Goal: Obtain resource: Obtain resource

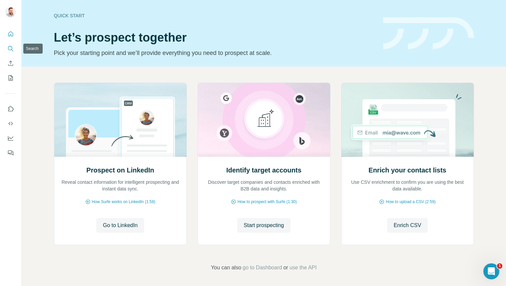
click at [10, 51] on icon "Search" at bounding box center [10, 48] width 7 height 7
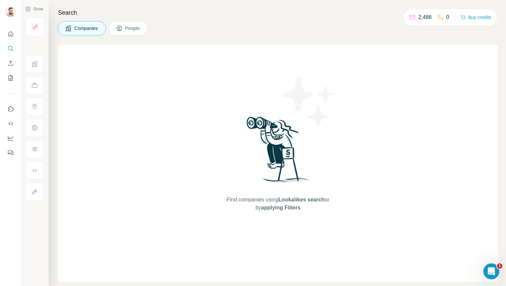
click at [133, 30] on span "People" at bounding box center [132, 28] width 15 height 7
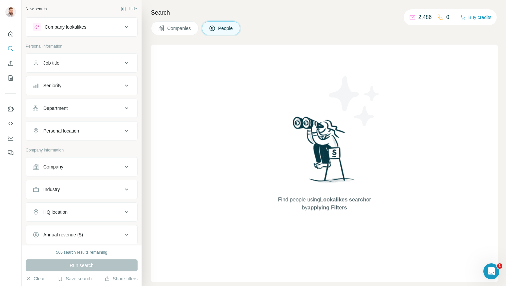
click at [98, 65] on div "Job title" at bounding box center [78, 63] width 90 height 7
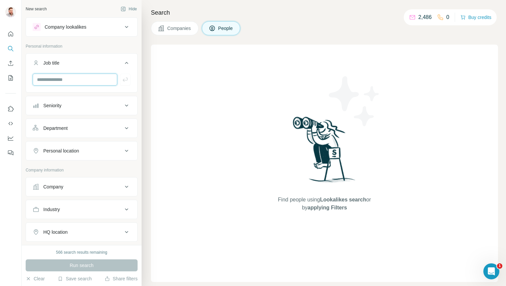
click at [76, 82] on input "text" at bounding box center [75, 80] width 85 height 12
type input "********"
click at [128, 106] on icon at bounding box center [127, 106] width 8 height 8
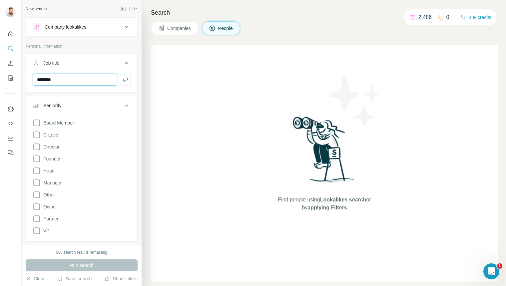
click at [91, 77] on input "********" at bounding box center [75, 80] width 85 height 12
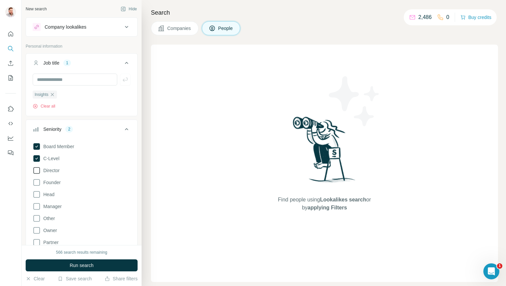
click at [50, 168] on span "Director" at bounding box center [50, 170] width 19 height 7
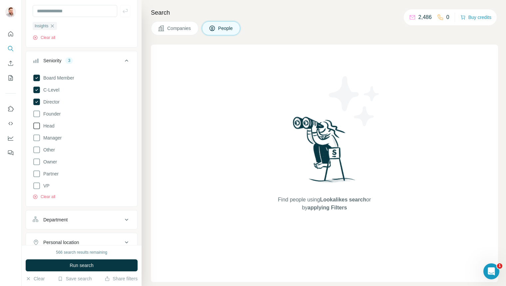
scroll to position [137, 0]
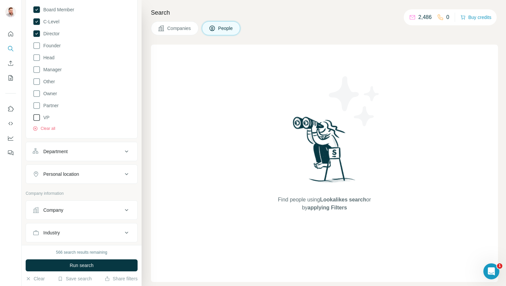
click at [37, 119] on icon at bounding box center [37, 118] width 8 height 8
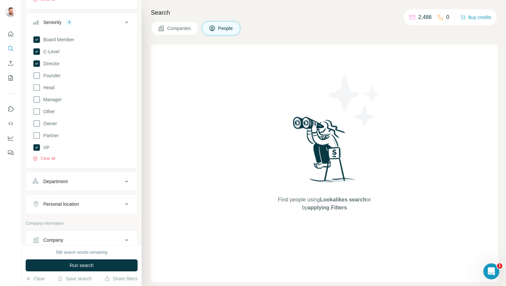
scroll to position [107, 0]
click at [37, 87] on icon at bounding box center [37, 88] width 8 height 8
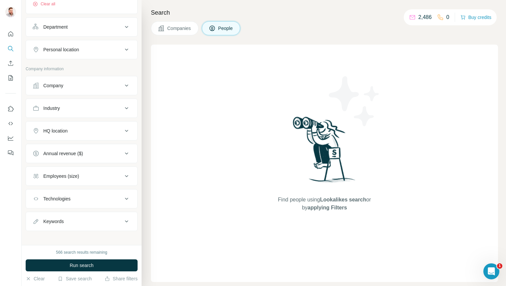
scroll to position [267, 0]
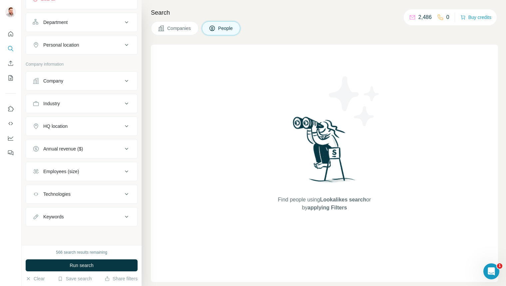
click at [119, 150] on div "Annual revenue ($)" at bounding box center [78, 149] width 90 height 7
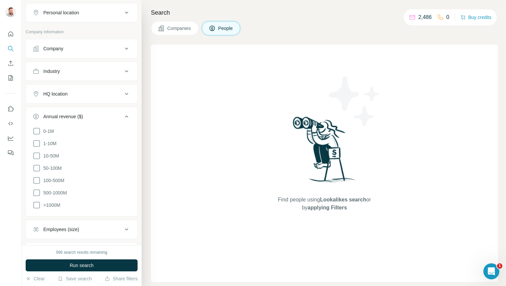
scroll to position [306, 0]
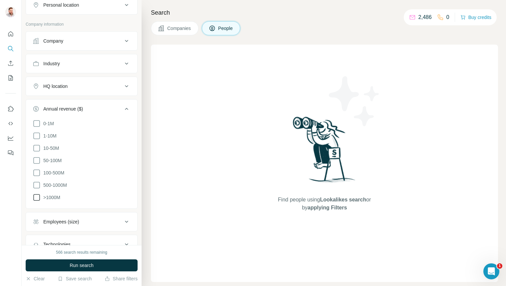
click at [39, 195] on icon at bounding box center [37, 198] width 8 height 8
click at [38, 183] on icon at bounding box center [37, 185] width 8 height 8
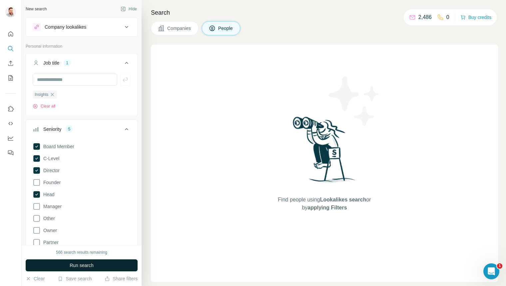
click at [75, 266] on span "Run search" at bounding box center [82, 265] width 24 height 7
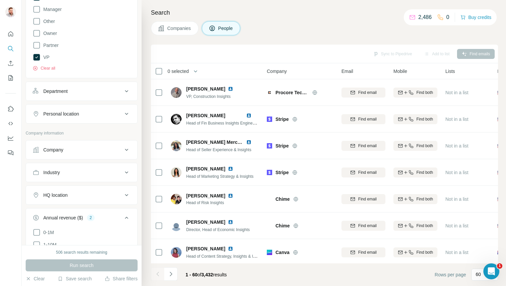
scroll to position [200, 0]
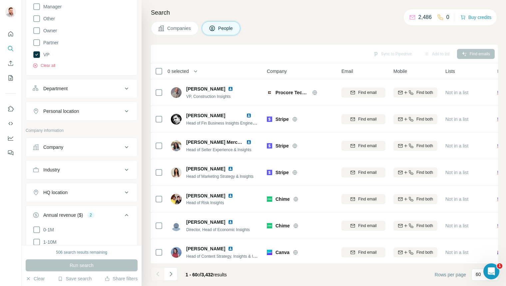
click at [113, 170] on div "Industry" at bounding box center [78, 170] width 90 height 7
click at [82, 185] on input at bounding box center [78, 186] width 82 height 7
type input "*"
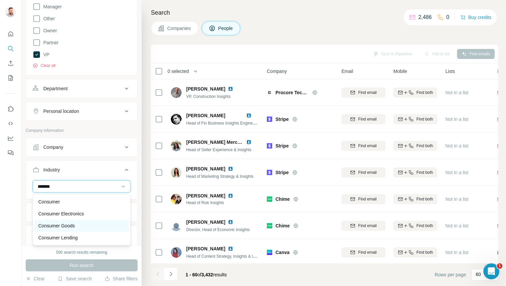
type input "*******"
click at [53, 226] on p "Consumer Goods" at bounding box center [56, 226] width 37 height 7
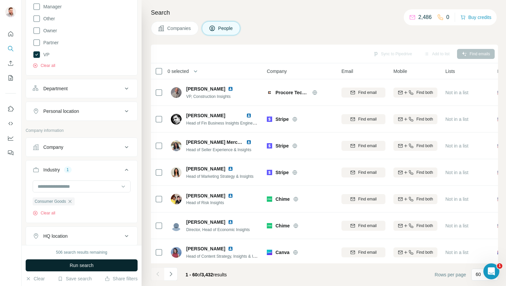
click at [83, 265] on span "Run search" at bounding box center [82, 265] width 24 height 7
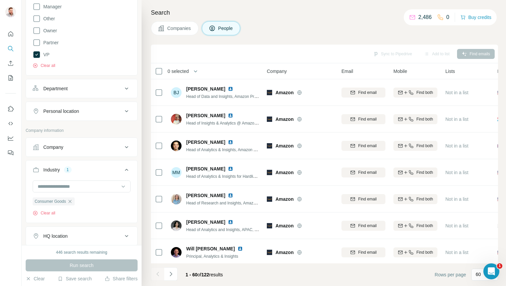
click at [185, 68] on span "0 selected" at bounding box center [178, 71] width 21 height 7
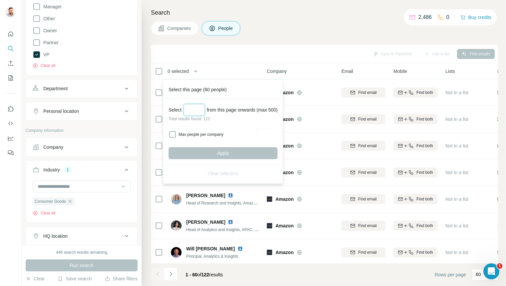
click at [194, 109] on input "Select a number (up to 500)" at bounding box center [194, 110] width 21 height 12
click at [196, 110] on input "***" at bounding box center [194, 110] width 21 height 12
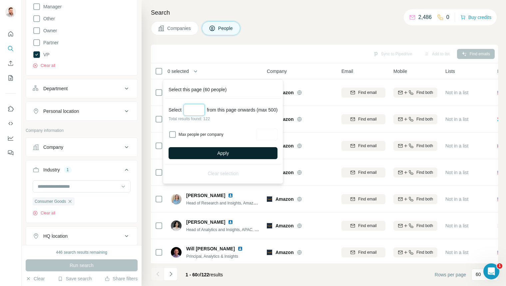
type input "***"
click at [229, 153] on span "Apply" at bounding box center [223, 153] width 12 height 7
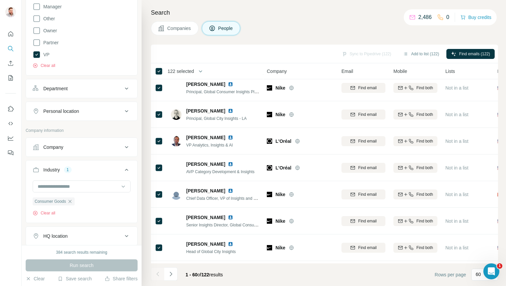
scroll to position [1415, 0]
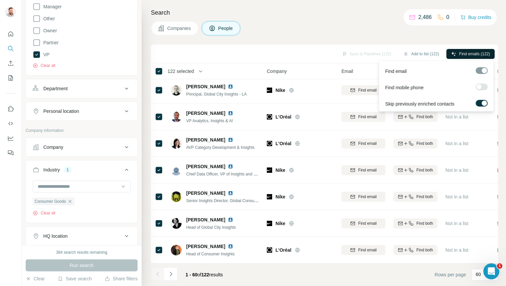
click at [475, 53] on span "Find emails (122)" at bounding box center [474, 54] width 31 height 6
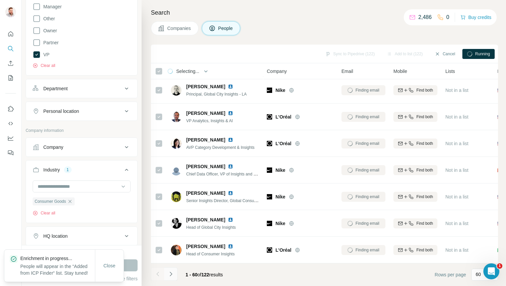
click at [172, 275] on icon "Navigate to next page" at bounding box center [171, 274] width 7 height 7
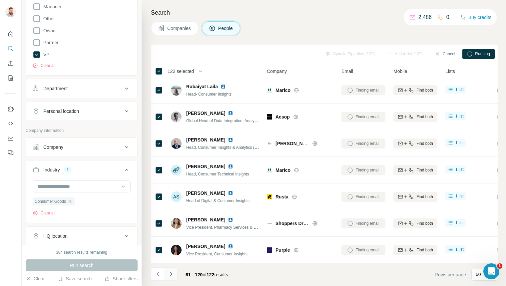
click at [172, 274] on icon "Navigate to next page" at bounding box center [171, 274] width 7 height 7
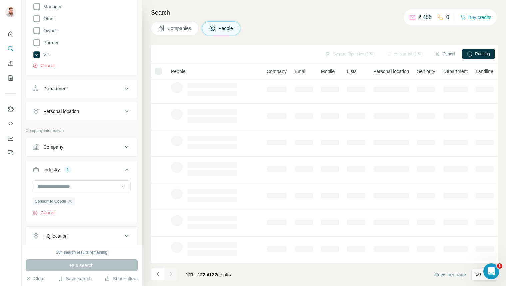
scroll to position [0, 0]
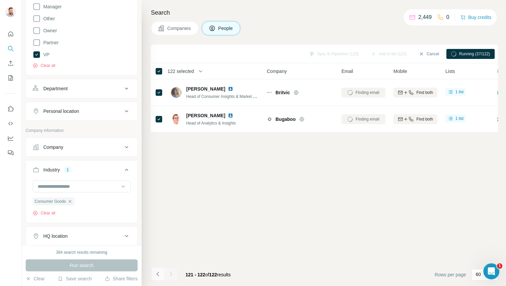
click at [156, 274] on icon "Navigate to previous page" at bounding box center [158, 274] width 7 height 7
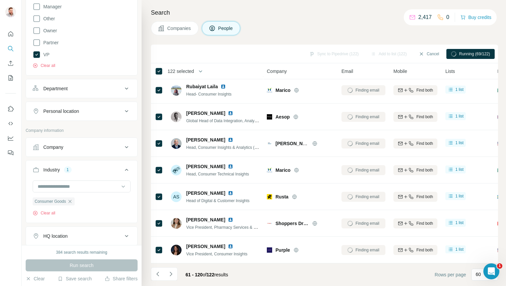
scroll to position [1414, 0]
click at [71, 202] on icon "button" at bounding box center [70, 201] width 3 height 3
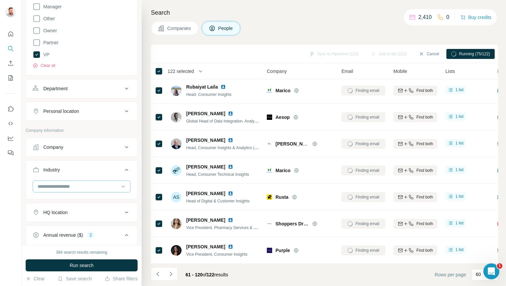
click at [85, 187] on input at bounding box center [78, 186] width 82 height 7
click at [75, 172] on div "Industry" at bounding box center [78, 170] width 90 height 7
click at [70, 171] on div "Industry" at bounding box center [78, 170] width 90 height 7
click at [66, 185] on input at bounding box center [78, 186] width 82 height 7
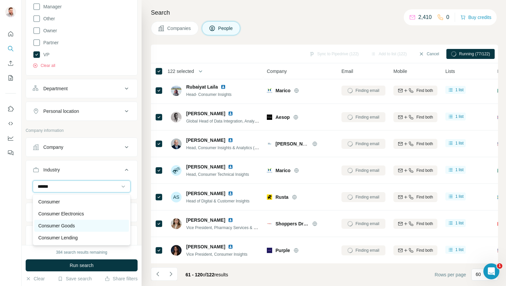
type input "******"
click at [78, 224] on div "Consumer Goods" at bounding box center [81, 226] width 87 height 7
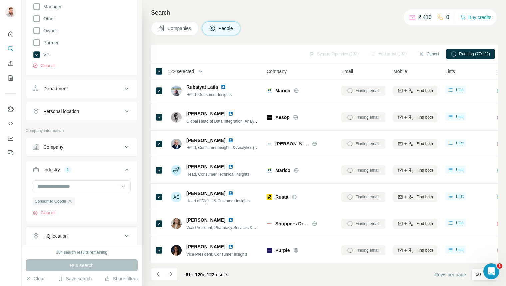
click at [166, 53] on div "Sync to Pipedrive (122) Add to list (122) Cancel Running (77/122)" at bounding box center [324, 54] width 340 height 12
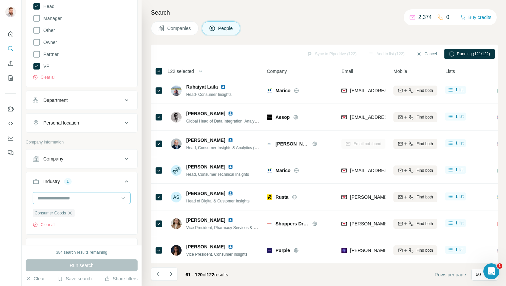
scroll to position [184, 0]
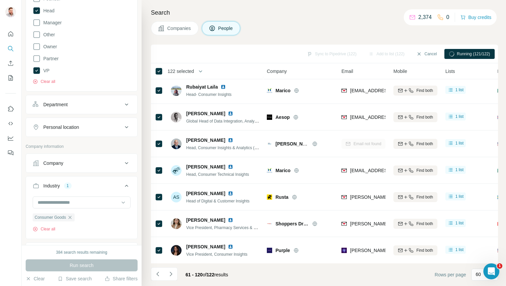
click at [116, 106] on div "Department" at bounding box center [78, 104] width 90 height 7
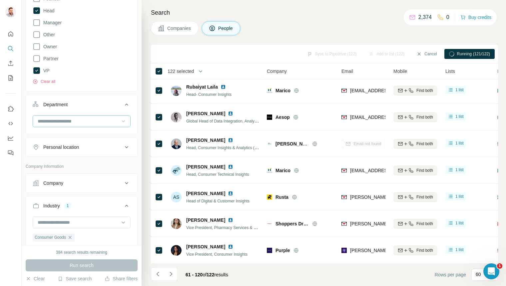
click at [120, 123] on icon at bounding box center [123, 121] width 7 height 7
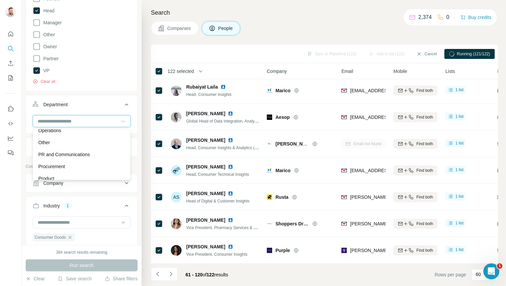
scroll to position [160, 0]
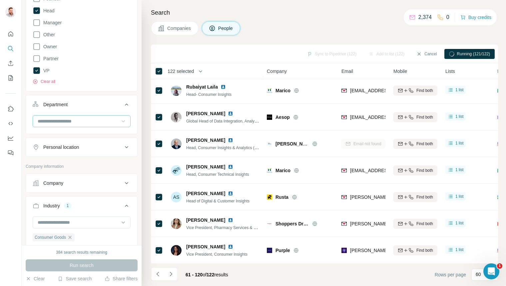
click at [151, 38] on div "Search Companies People Sync to Pipedrive (122) Add to list (122) Cancel Runnin…" at bounding box center [324, 143] width 364 height 286
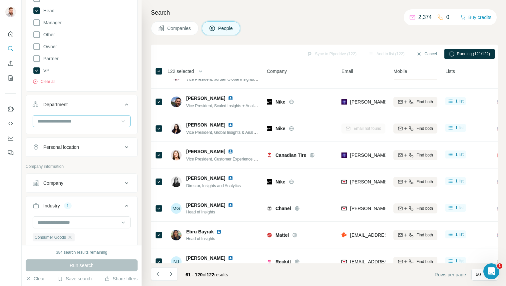
scroll to position [0, 0]
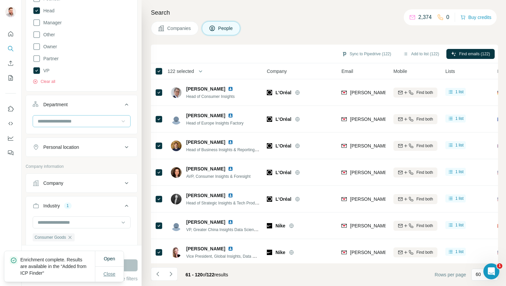
click at [112, 277] on span "Close" at bounding box center [110, 274] width 12 height 7
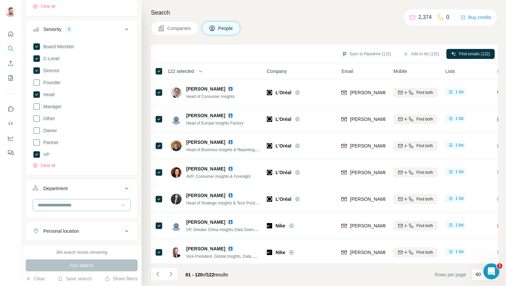
scroll to position [52, 0]
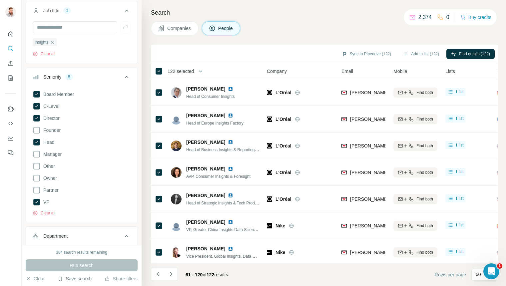
click at [75, 279] on button "Save search" at bounding box center [75, 278] width 34 height 7
click at [97, 252] on div "Save search" at bounding box center [93, 253] width 70 height 13
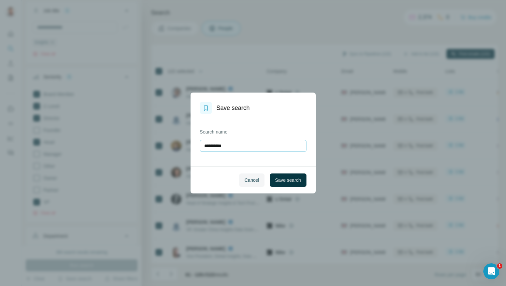
click at [231, 142] on input "**********" at bounding box center [253, 146] width 107 height 12
type input "**********"
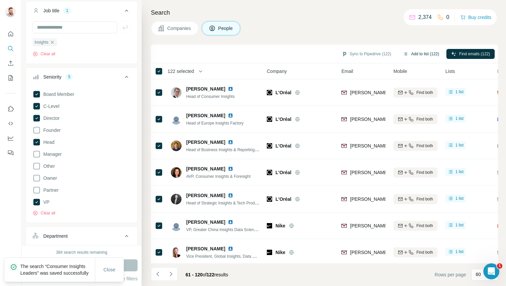
click at [426, 53] on button "Add to list (122)" at bounding box center [420, 54] width 45 height 10
click at [404, 54] on icon "button" at bounding box center [405, 54] width 3 height 3
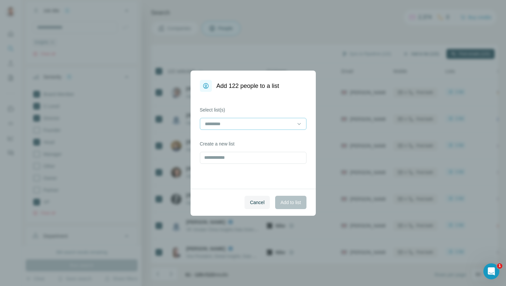
click at [268, 127] on input at bounding box center [249, 123] width 90 height 7
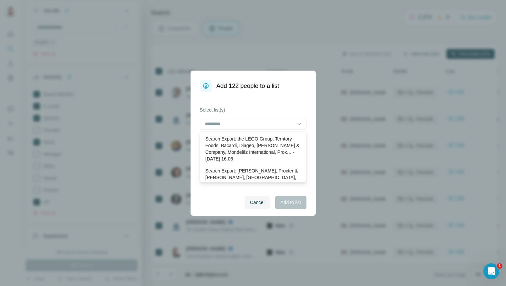
click at [268, 111] on label "Select list(s)" at bounding box center [253, 110] width 107 height 7
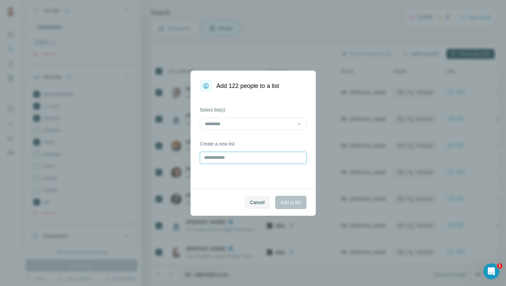
click at [241, 159] on input "text" at bounding box center [253, 158] width 107 height 12
type input "**********"
click at [288, 206] on button "Add to list" at bounding box center [290, 202] width 31 height 13
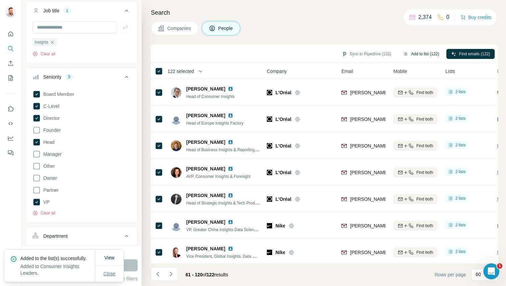
click at [114, 271] on span "Close" at bounding box center [110, 273] width 12 height 7
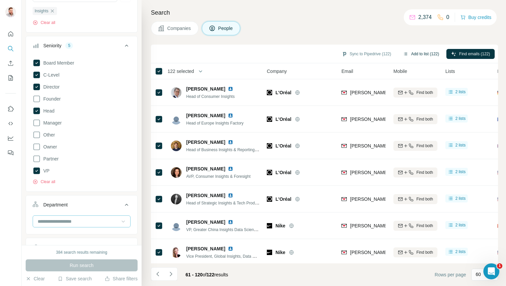
scroll to position [0, 0]
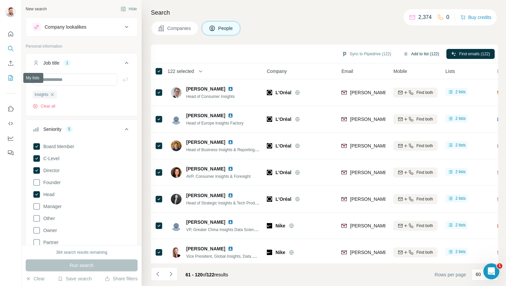
click at [10, 77] on icon "My lists" at bounding box center [10, 78] width 7 height 7
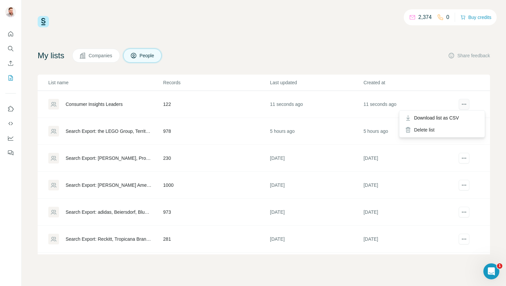
click at [464, 102] on icon "actions" at bounding box center [464, 104] width 7 height 7
click at [451, 118] on span "Download list as CSV" at bounding box center [436, 118] width 45 height 7
click at [108, 56] on span "Companies" at bounding box center [101, 55] width 24 height 7
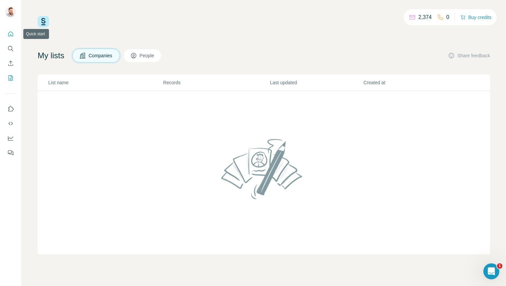
click at [11, 34] on icon "Quick start" at bounding box center [10, 34] width 7 height 7
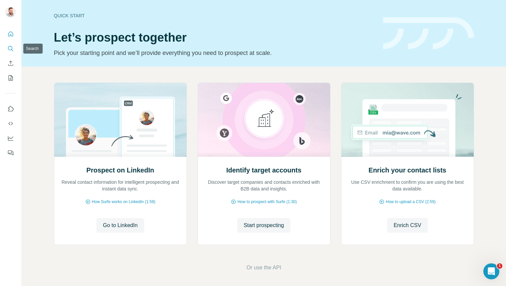
click at [10, 51] on icon "Search" at bounding box center [10, 48] width 7 height 7
